Goal: Task Accomplishment & Management: Manage account settings

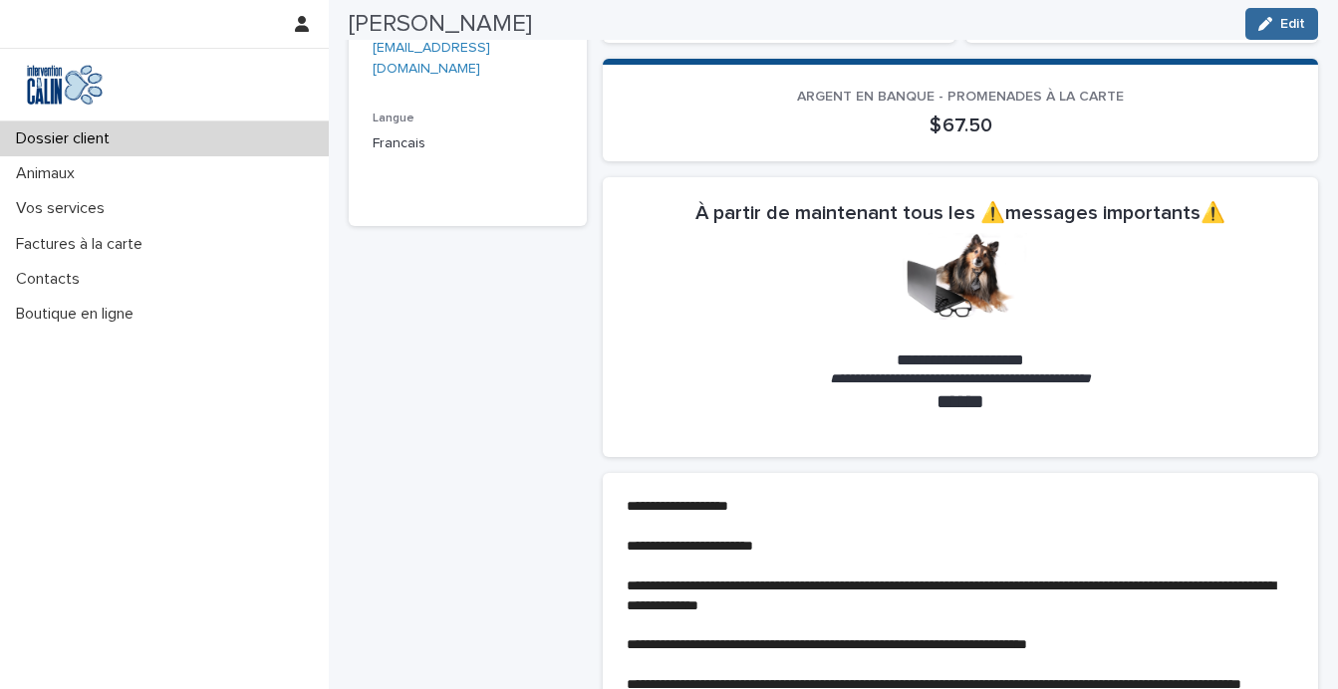
scroll to position [693, 0]
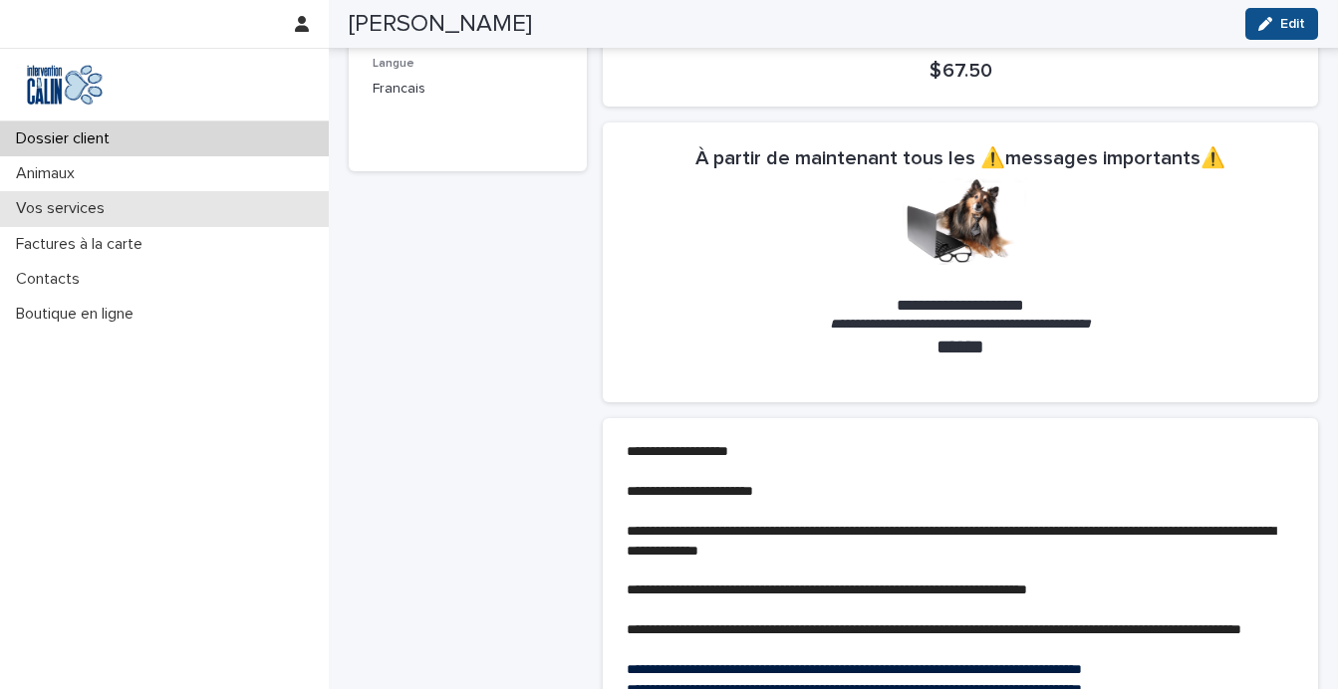
click at [105, 212] on p "Vos services" at bounding box center [64, 208] width 113 height 19
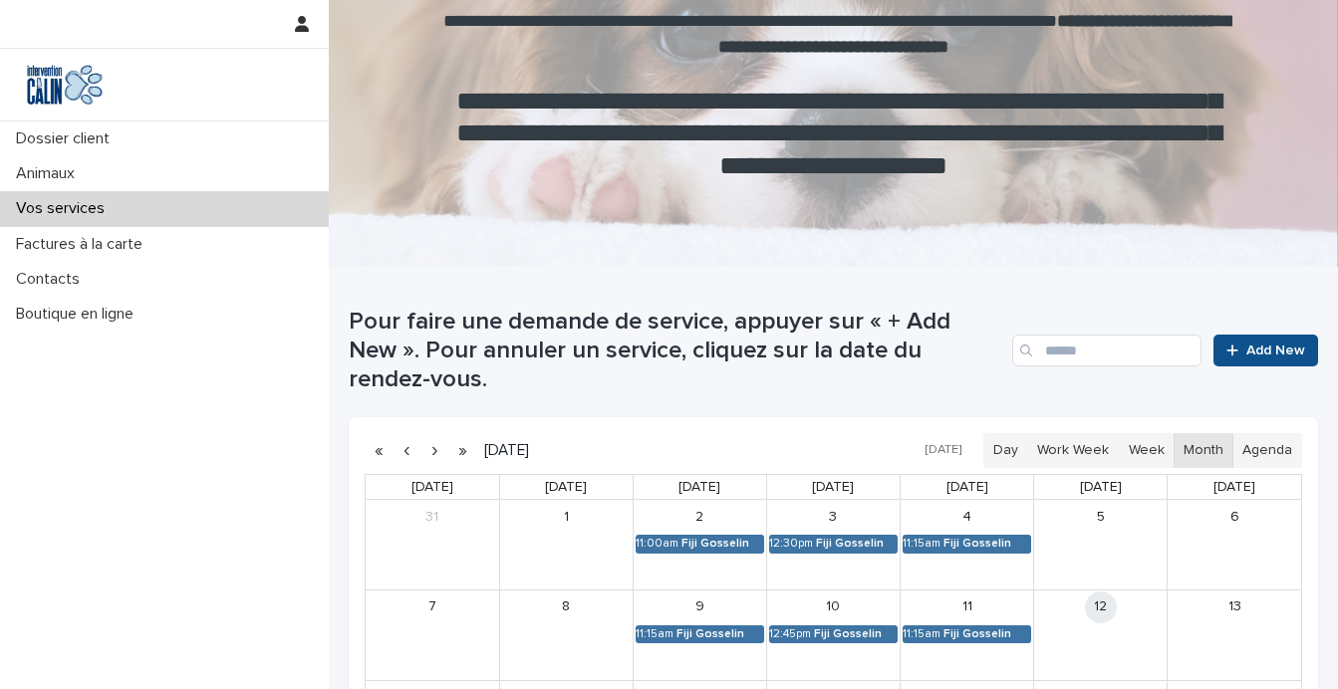
scroll to position [300, 0]
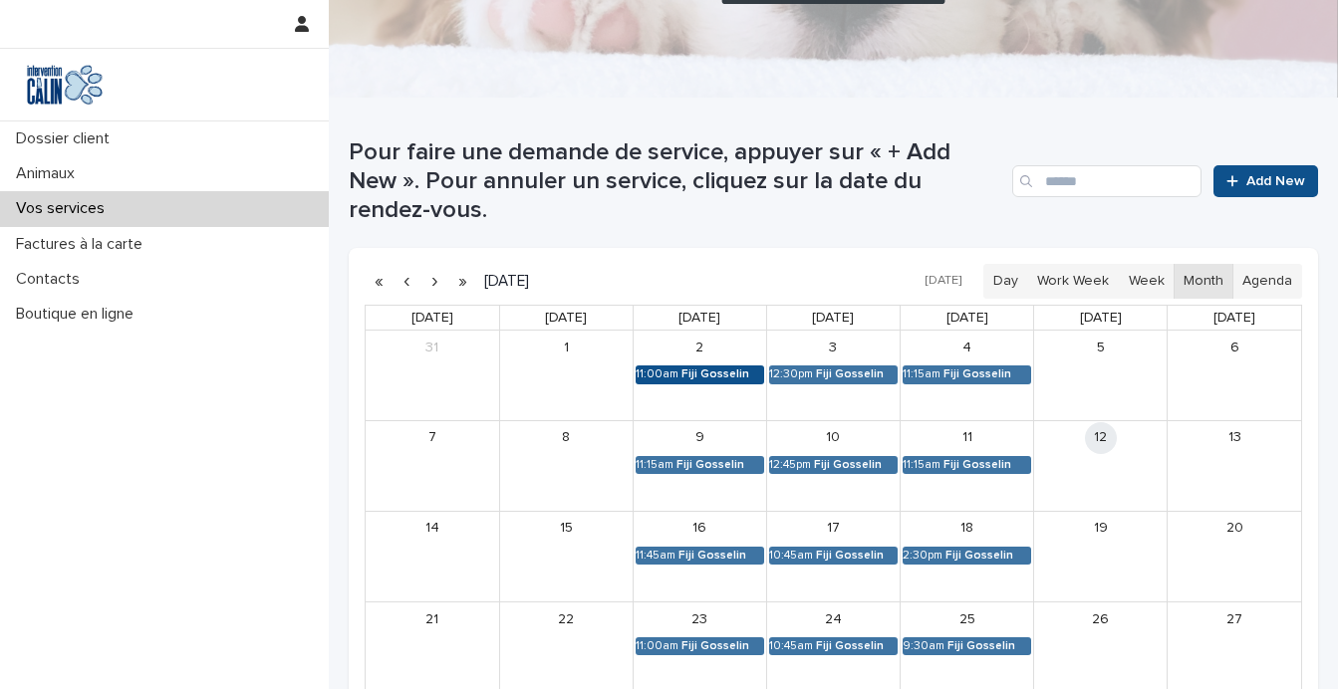
click at [702, 373] on div "Fiji Gosselin" at bounding box center [722, 375] width 83 height 14
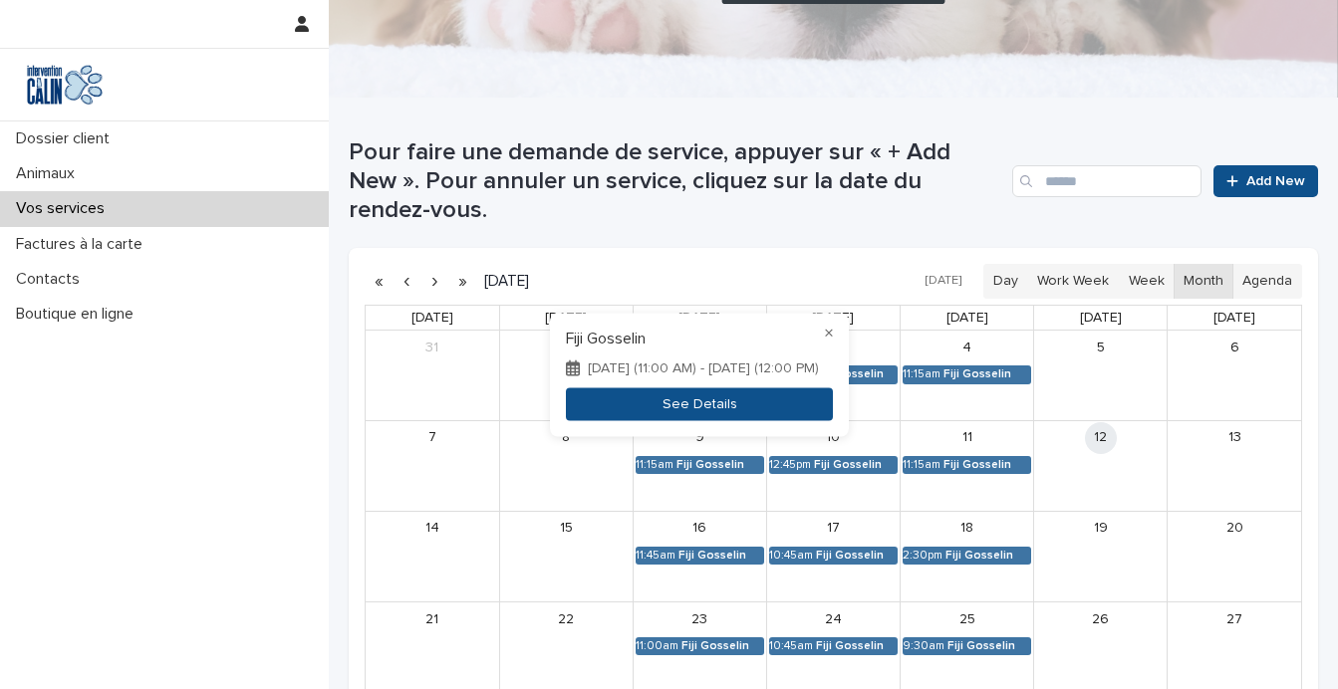
click at [678, 409] on button "See Details" at bounding box center [699, 404] width 267 height 33
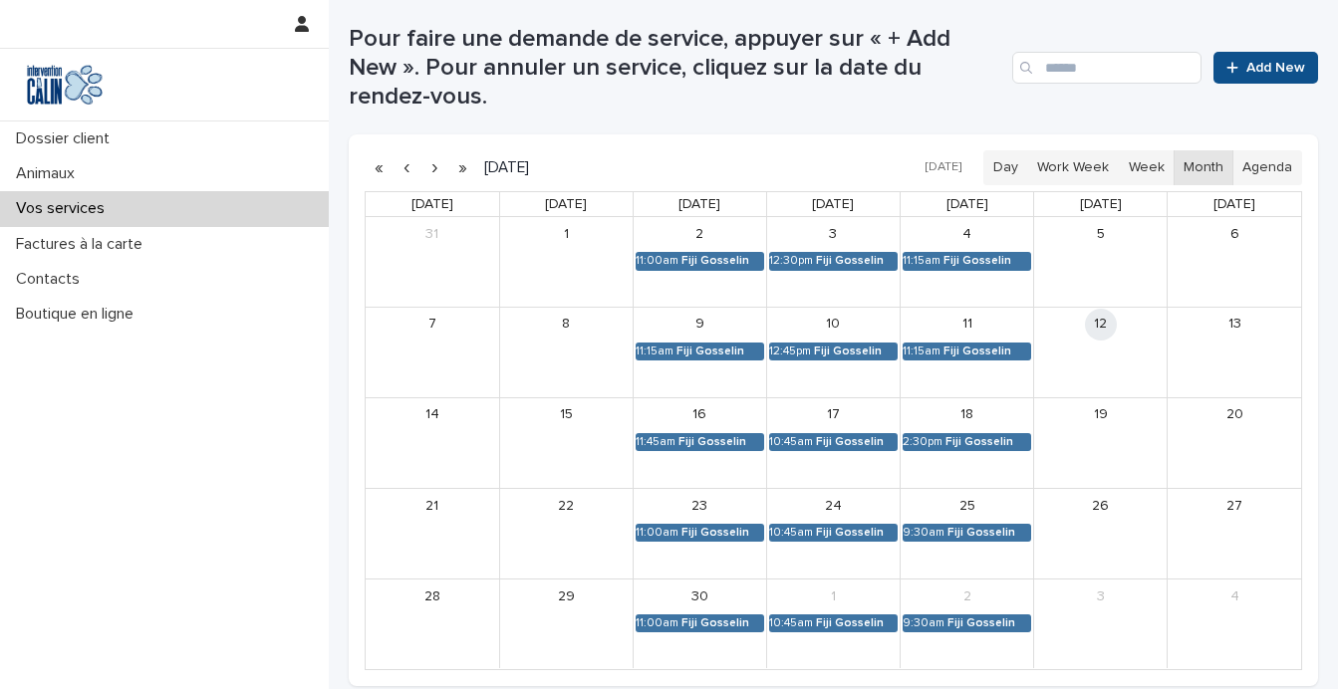
scroll to position [414, 0]
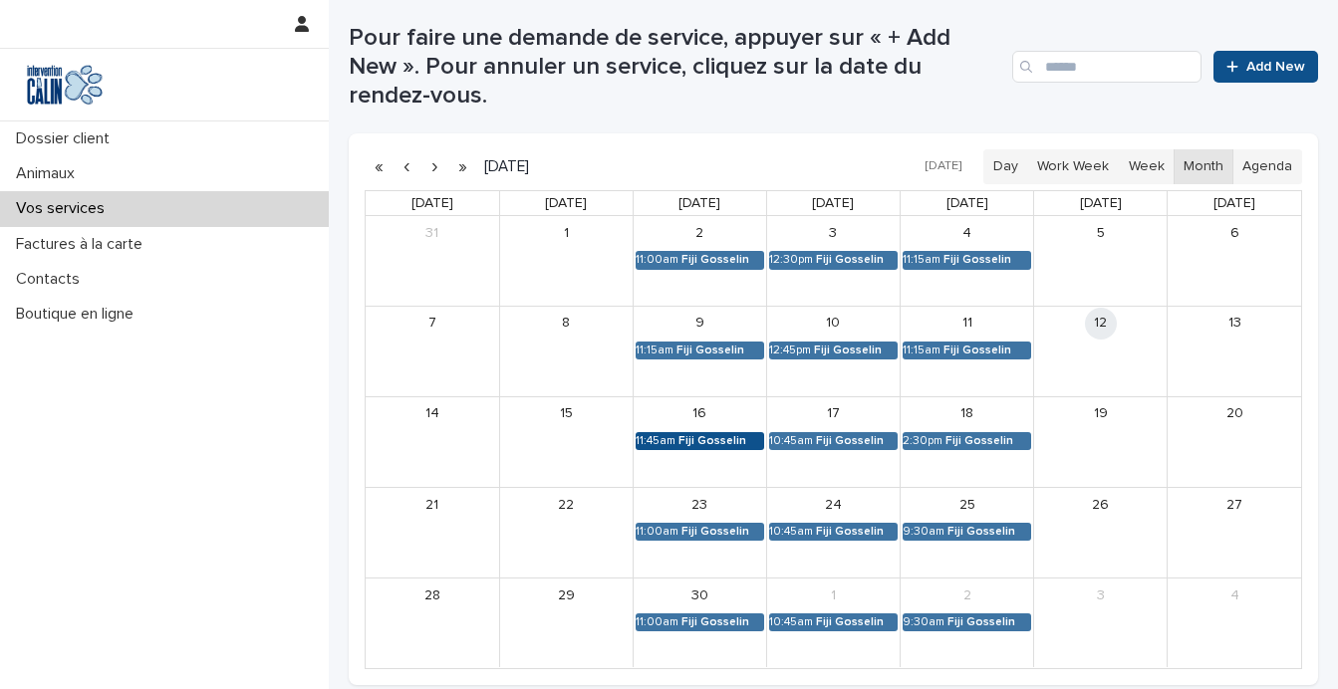
click at [694, 442] on div "Fiji Gosselin" at bounding box center [721, 441] width 86 height 14
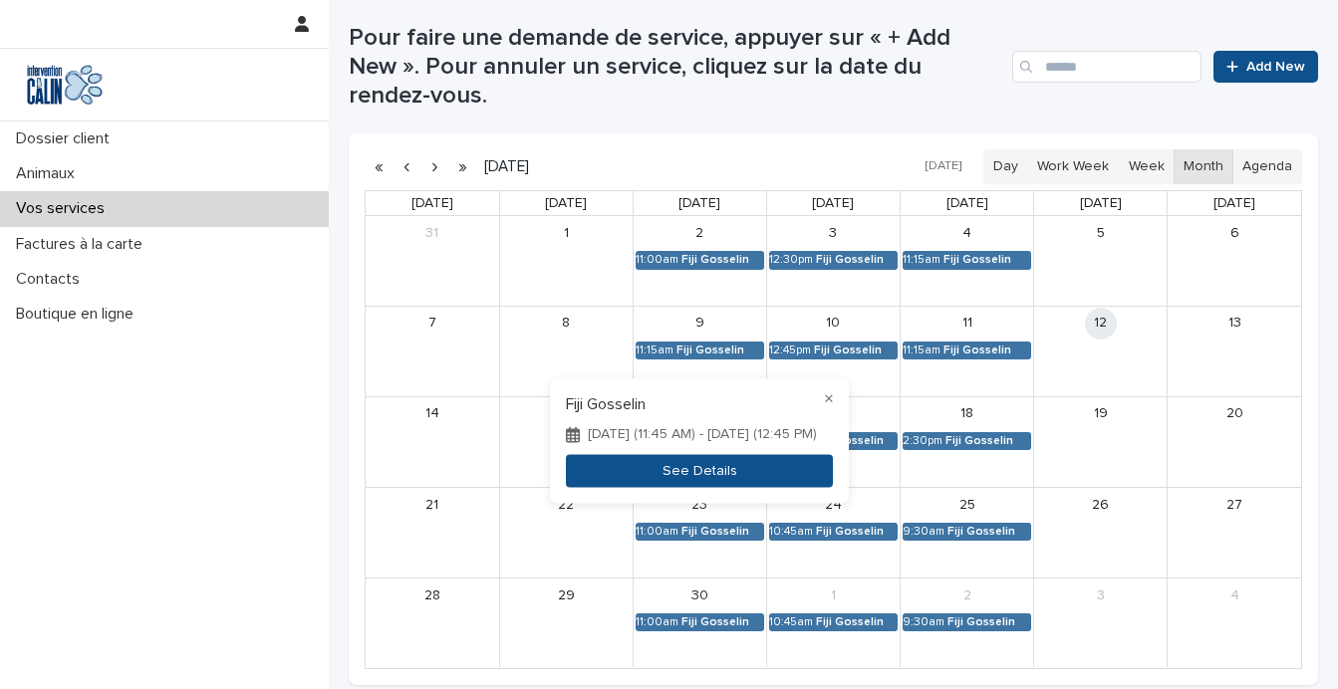
click at [690, 476] on button "See Details" at bounding box center [699, 471] width 267 height 33
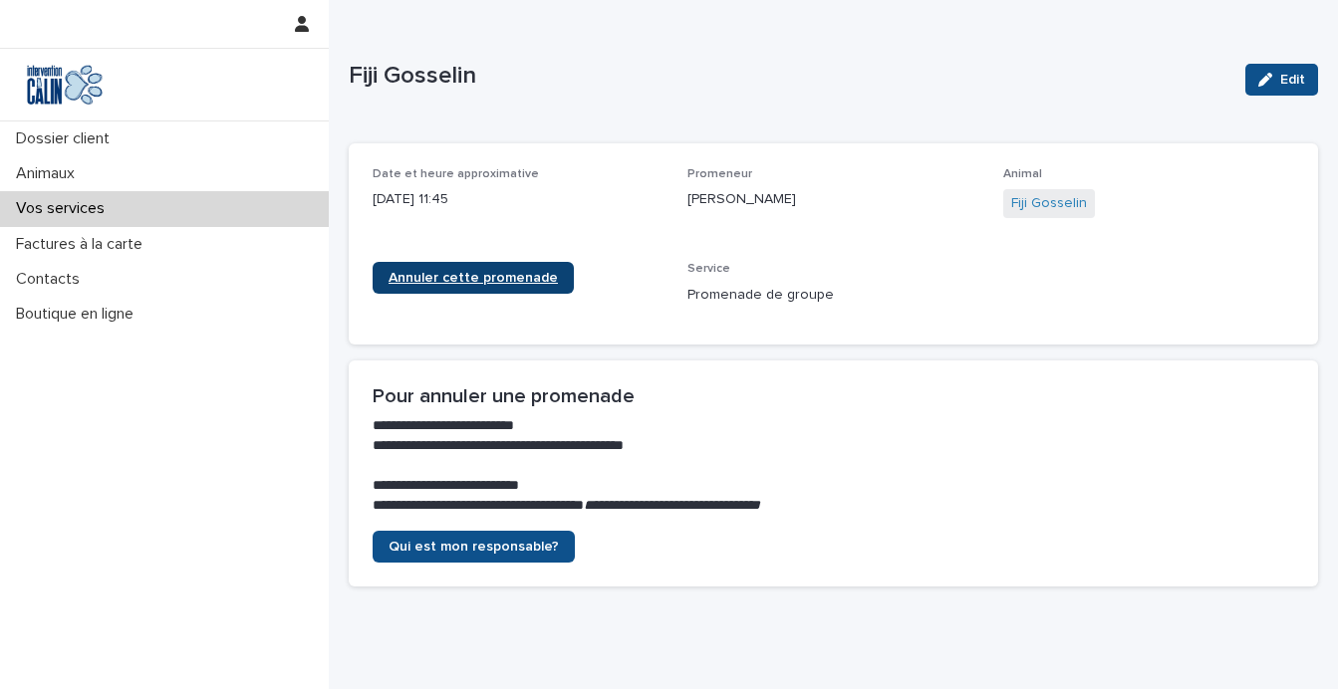
click at [493, 281] on span "Annuler cette promenade" at bounding box center [472, 278] width 169 height 14
click at [86, 202] on p "Vos services" at bounding box center [64, 208] width 113 height 19
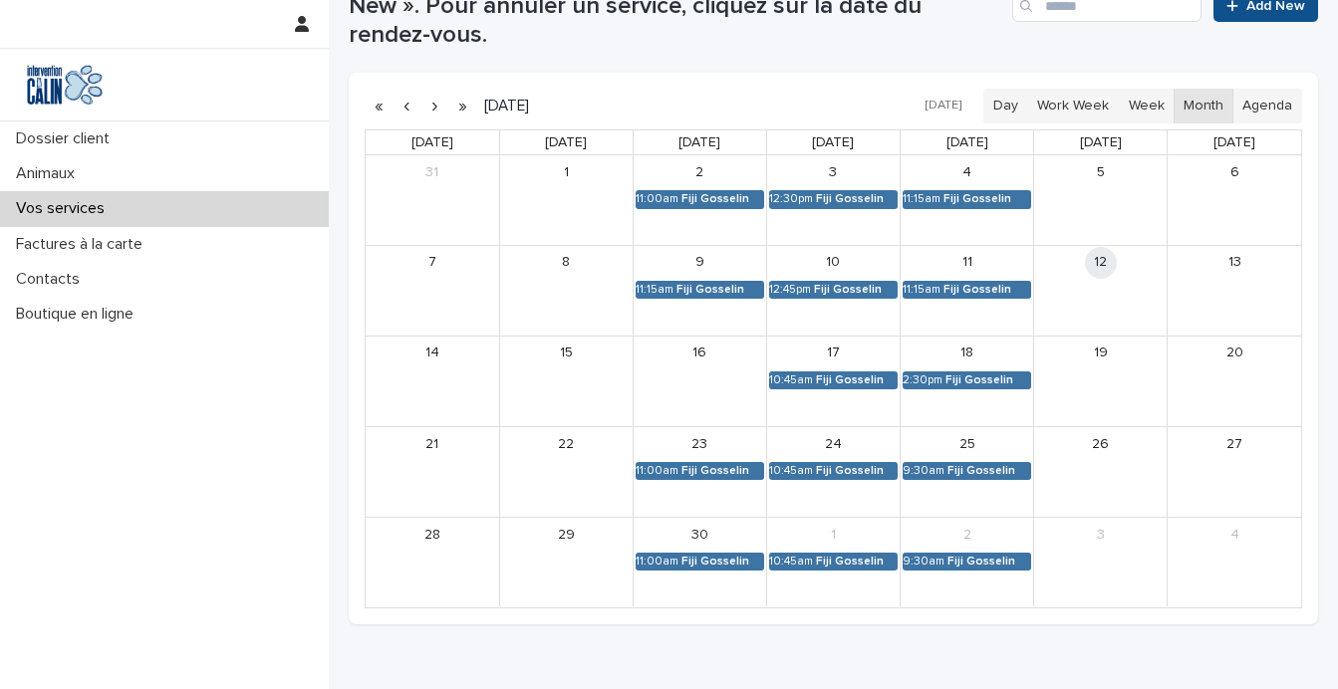
scroll to position [567, 0]
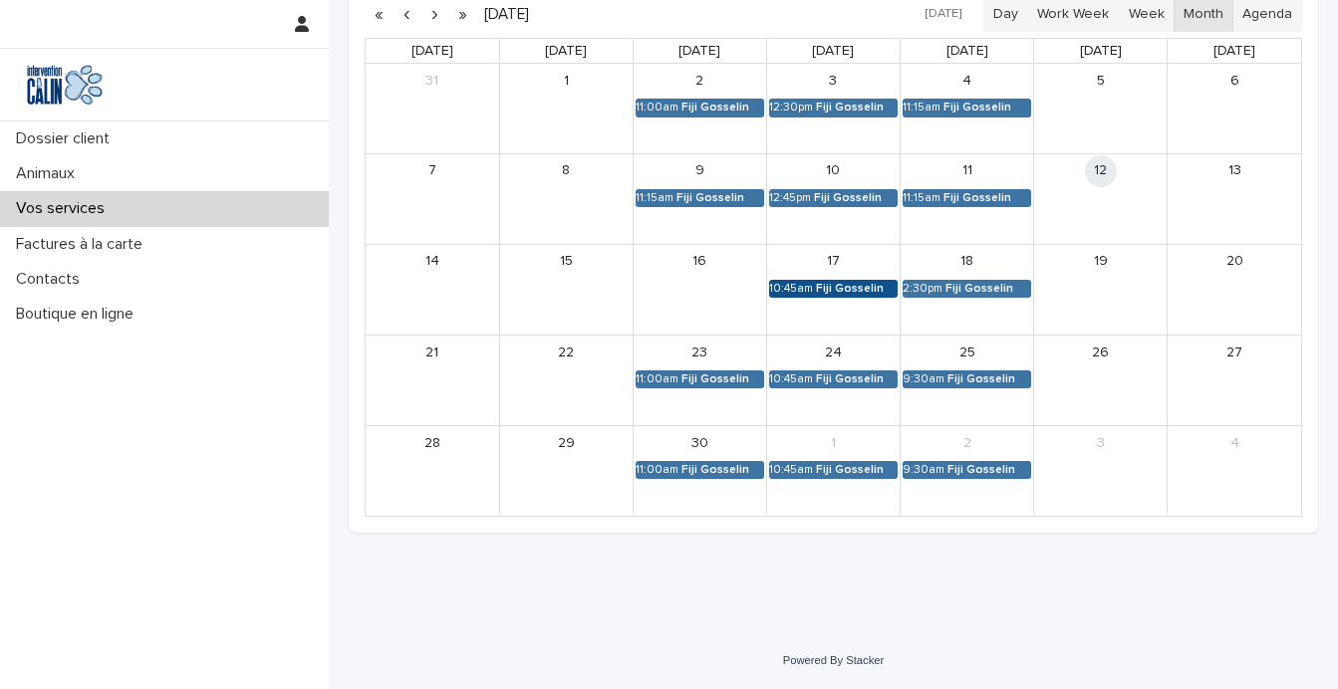
click at [836, 280] on link "10:45am Fiji Gosselin" at bounding box center [833, 289] width 128 height 18
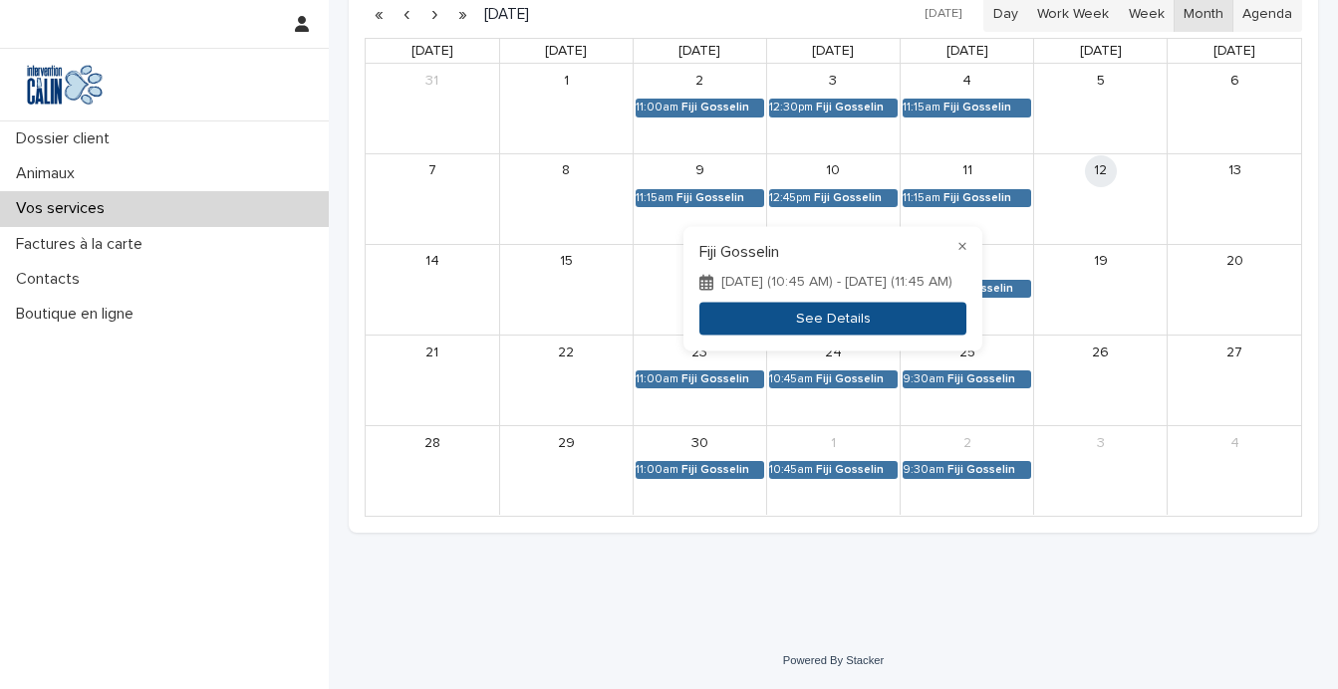
click at [836, 323] on button "See Details" at bounding box center [832, 319] width 267 height 33
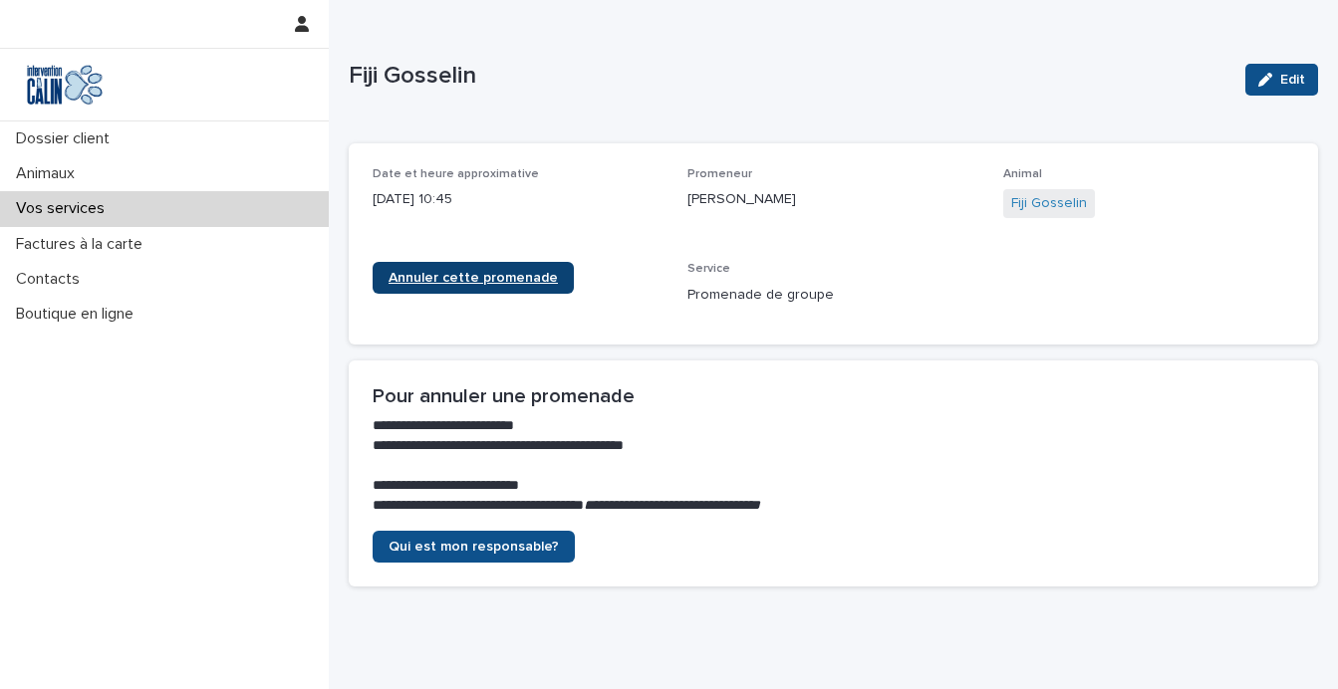
click at [519, 279] on span "Annuler cette promenade" at bounding box center [472, 278] width 169 height 14
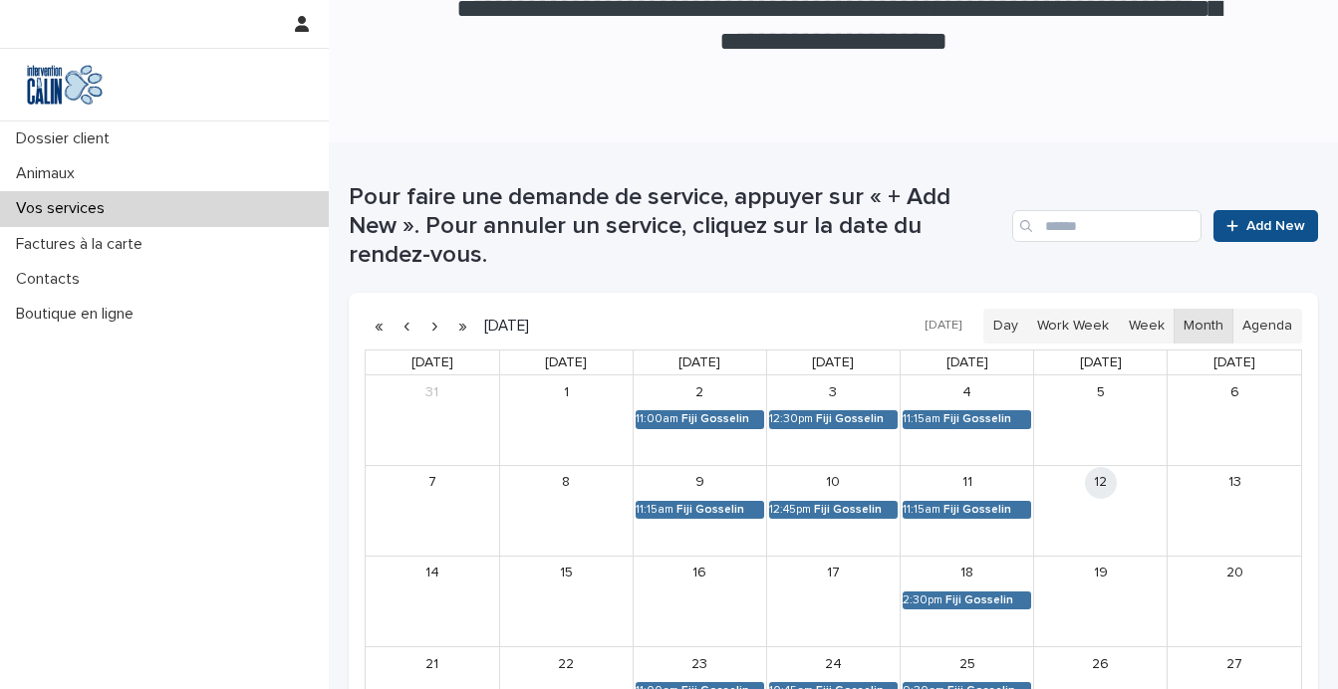
scroll to position [260, 0]
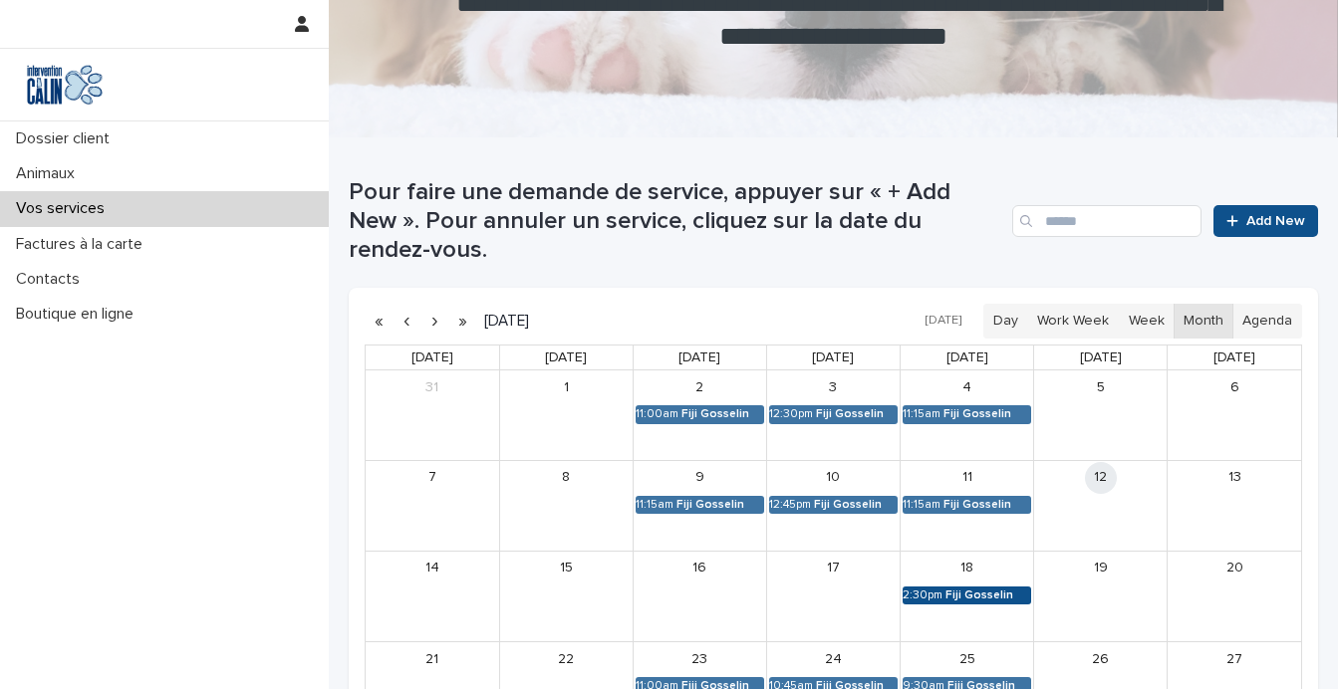
click at [965, 604] on link "2:30pm Fiji Gosselin" at bounding box center [966, 596] width 128 height 18
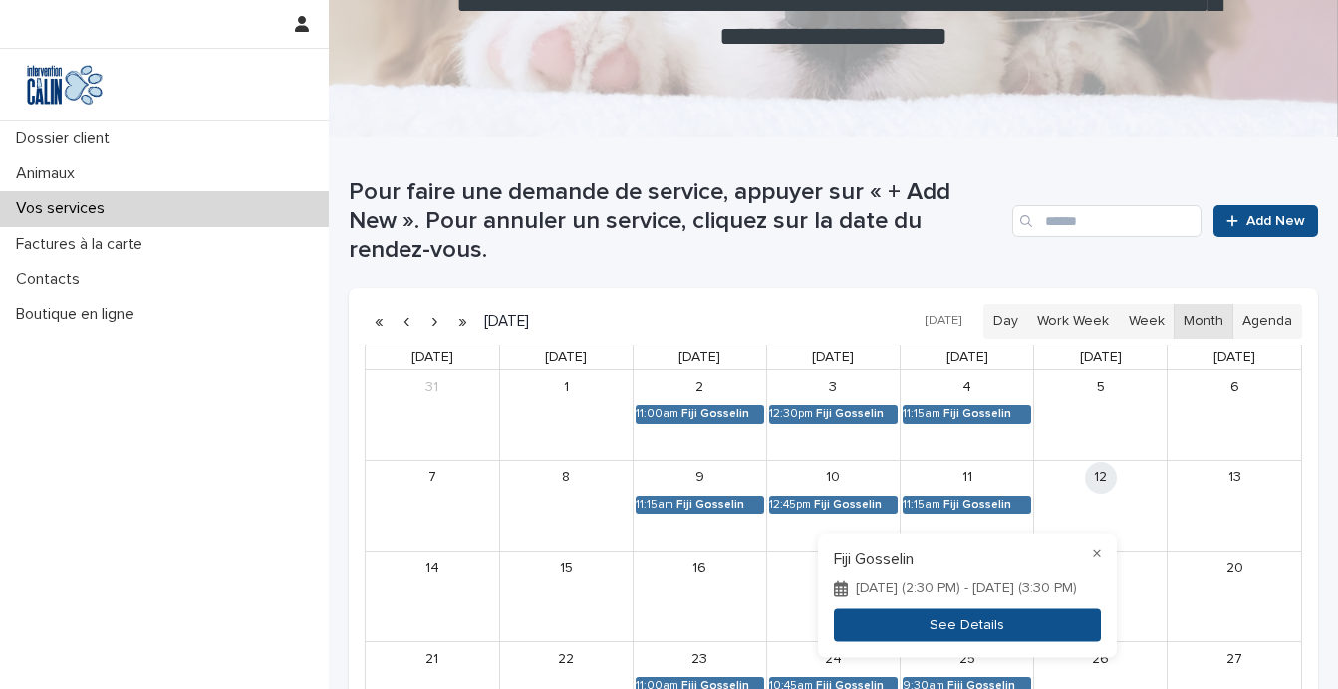
click at [971, 629] on button "See Details" at bounding box center [967, 626] width 267 height 33
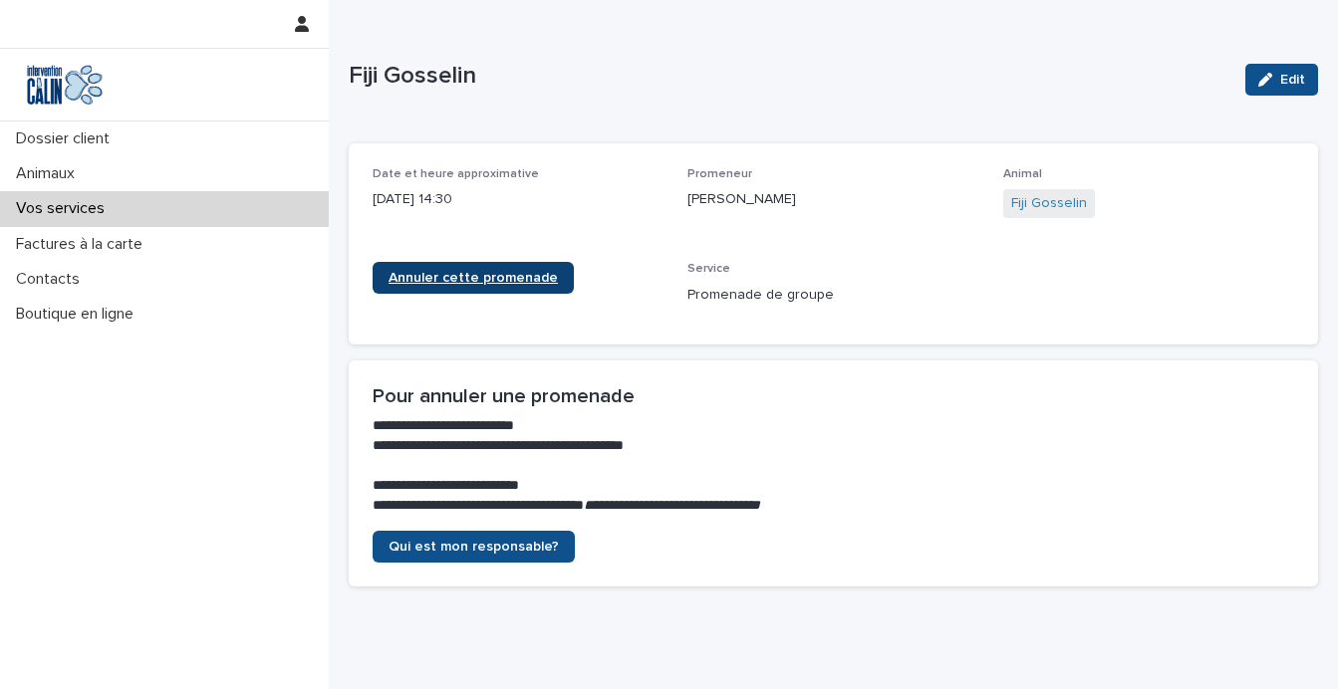
click at [533, 273] on span "Annuler cette promenade" at bounding box center [472, 278] width 169 height 14
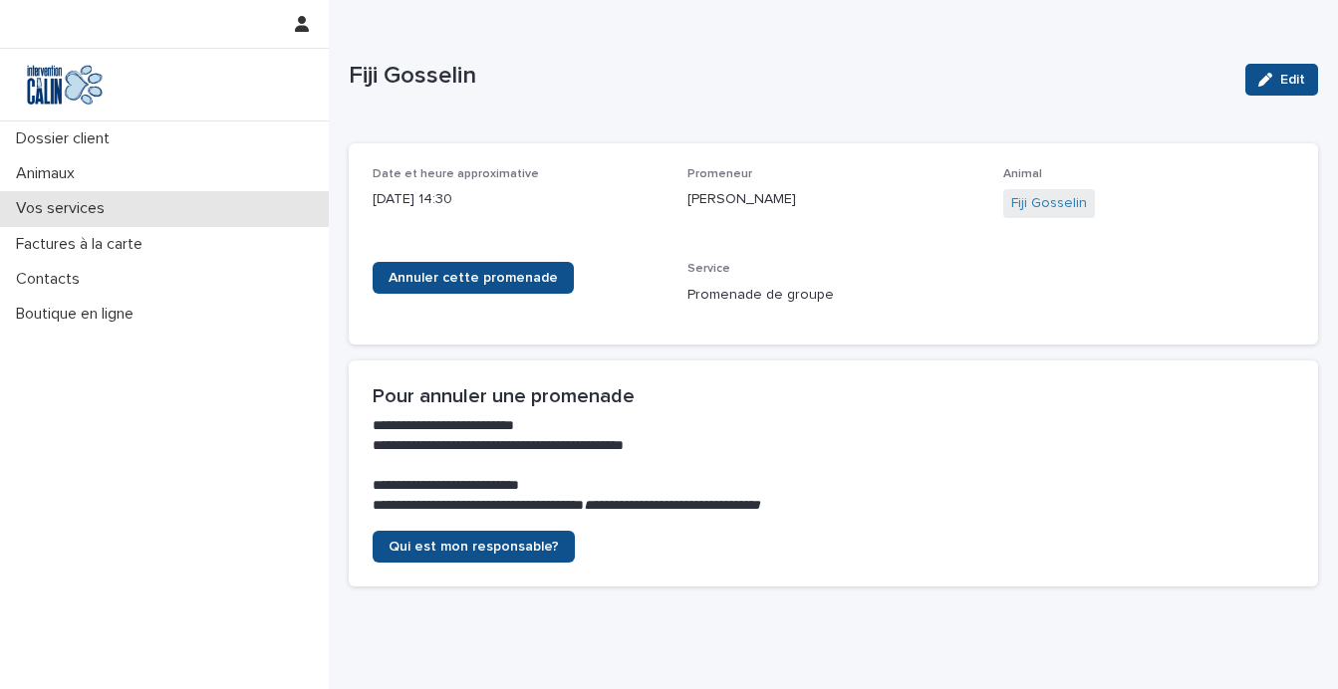
click at [59, 206] on p "Vos services" at bounding box center [64, 208] width 113 height 19
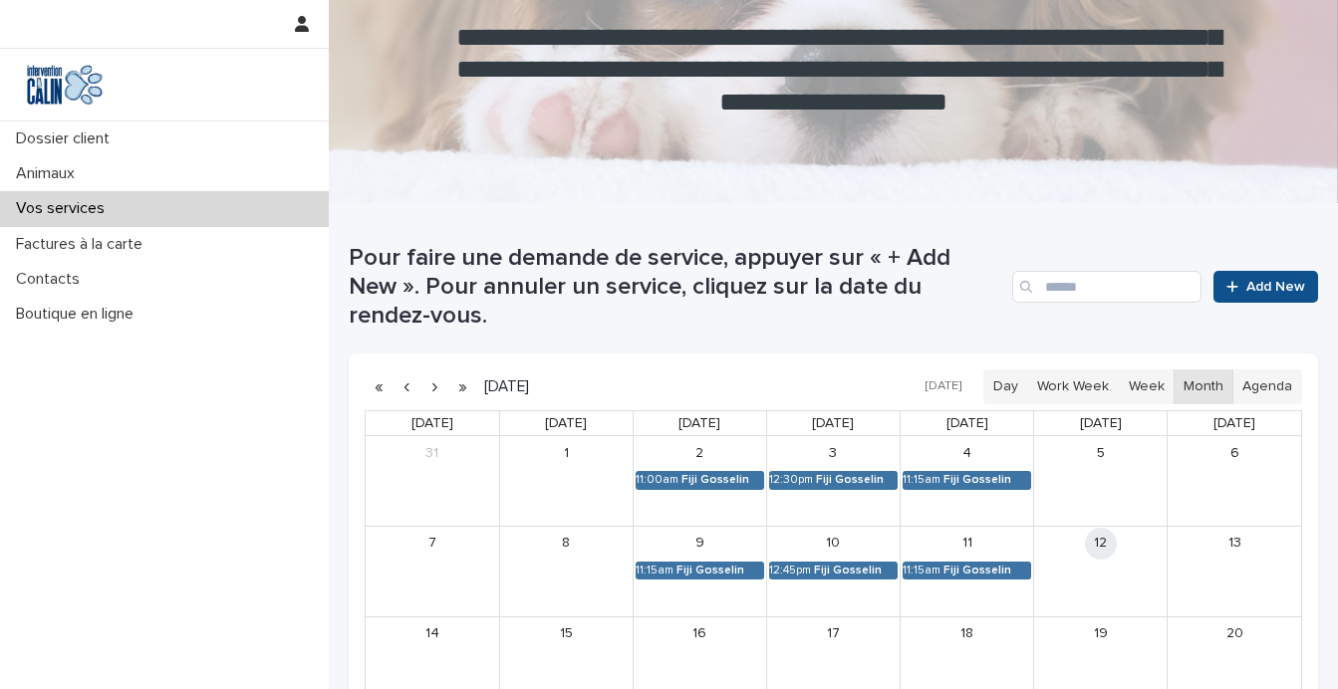
scroll to position [274, 0]
